Goal: Find contact information: Find contact information

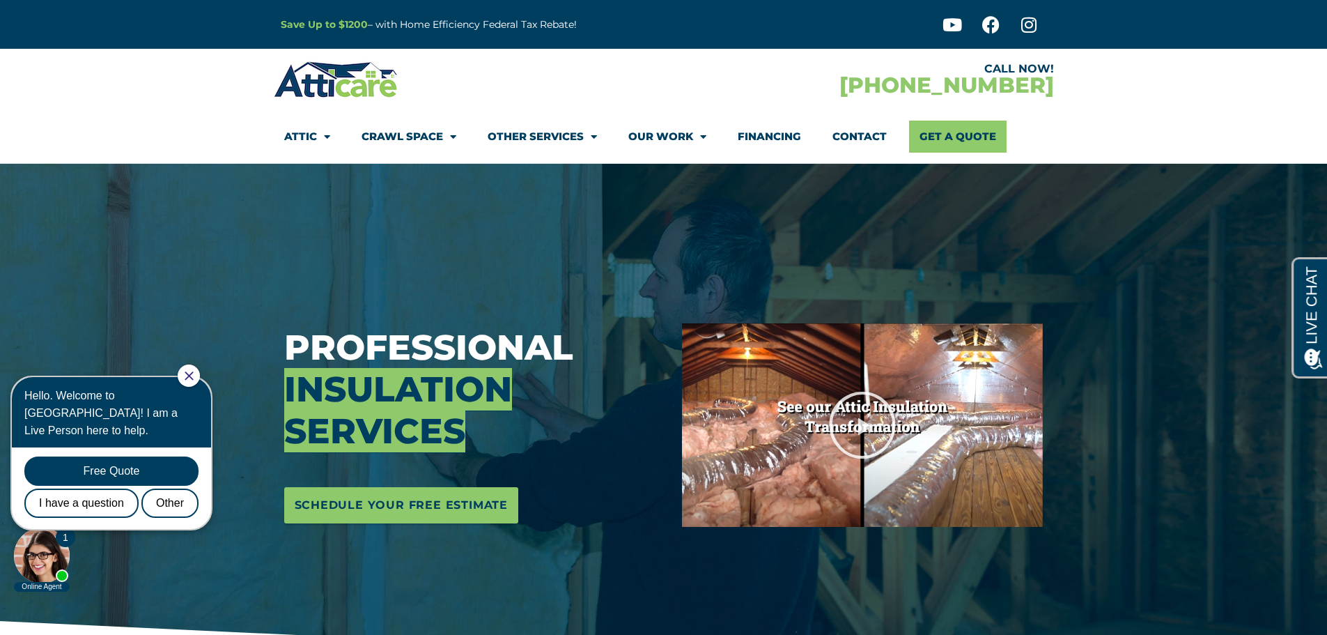
click at [878, 134] on link "Contact" at bounding box center [860, 137] width 54 height 32
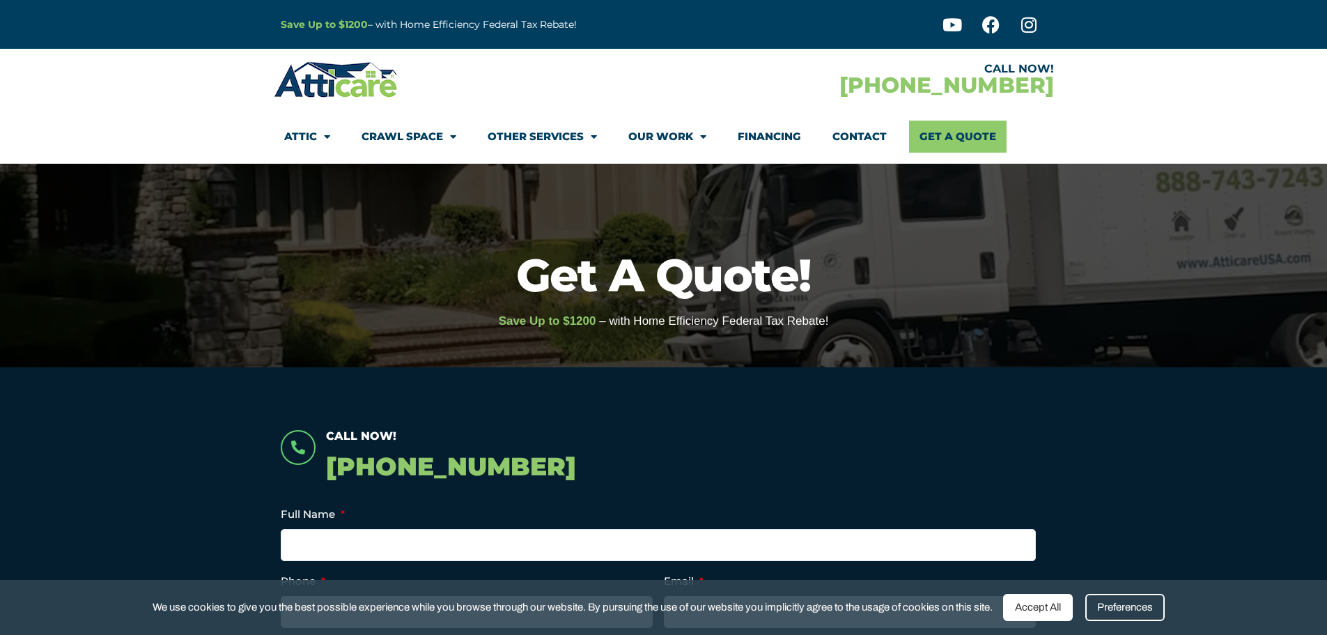
click at [872, 141] on link "Contact" at bounding box center [860, 137] width 54 height 32
click at [847, 136] on link "Contact" at bounding box center [860, 137] width 54 height 32
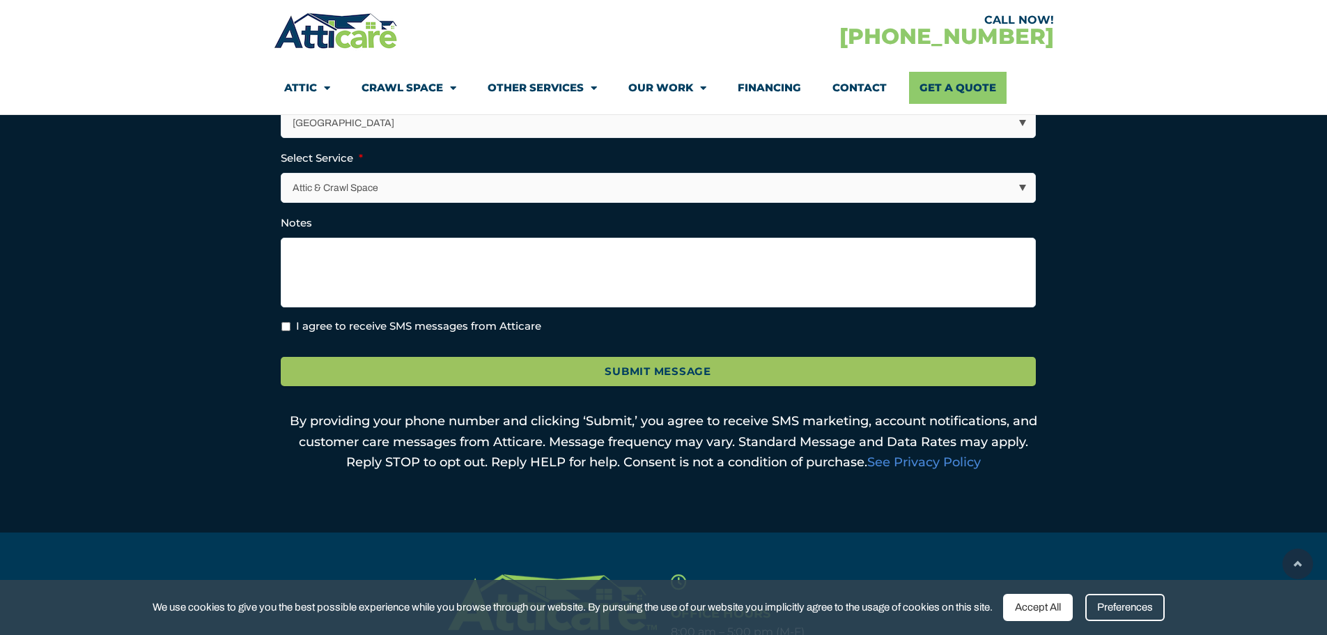
scroll to position [766, 0]
